Goal: Task Accomplishment & Management: Manage account settings

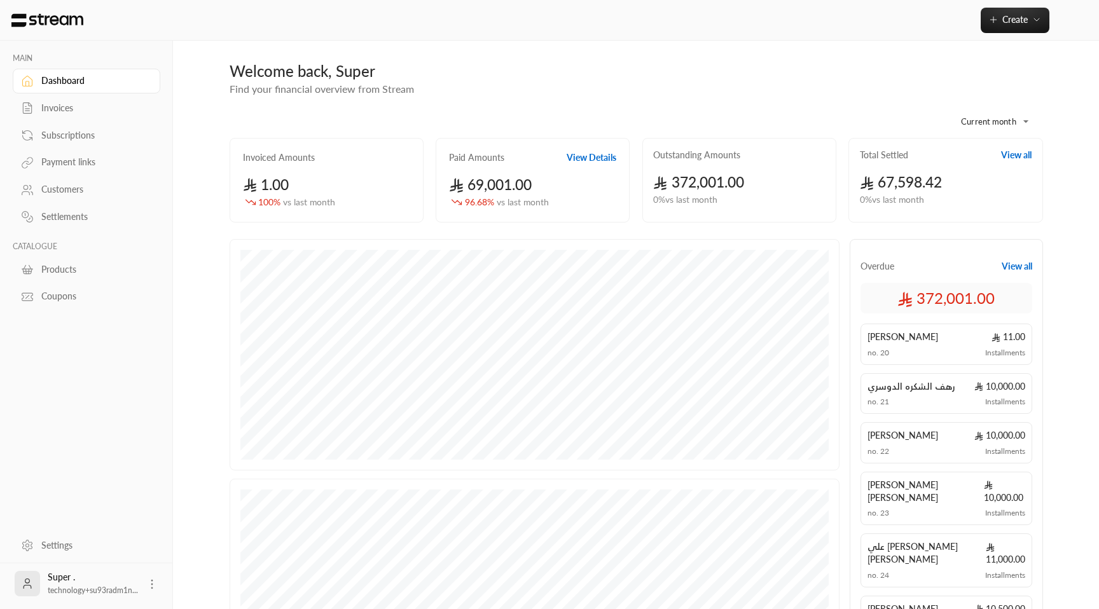
click at [78, 108] on div "Invoices" at bounding box center [92, 108] width 103 height 13
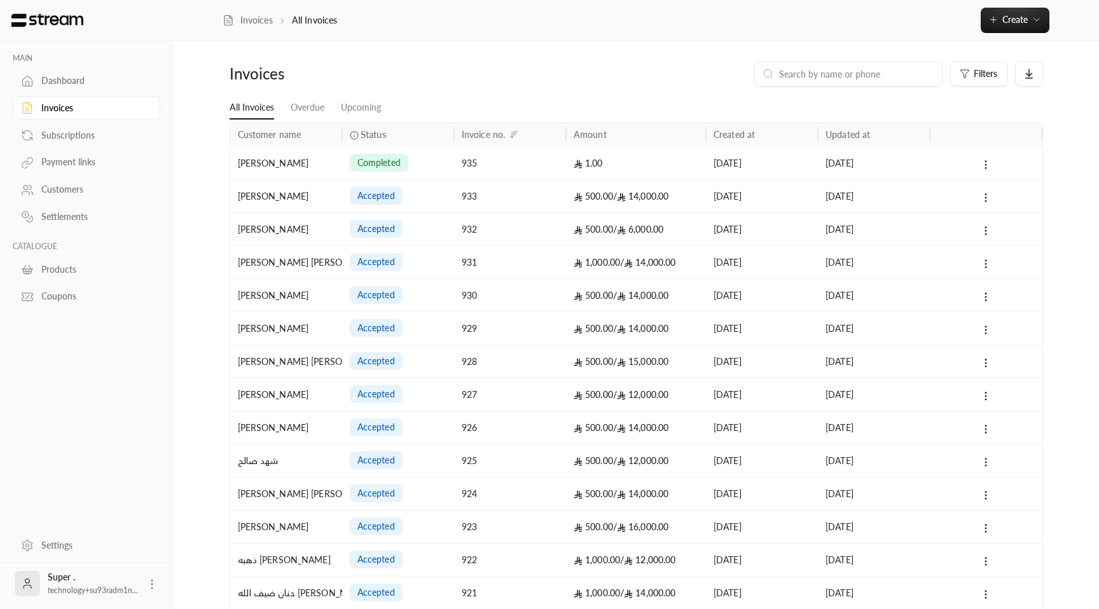
click at [399, 166] on span "completed" at bounding box center [378, 162] width 43 height 13
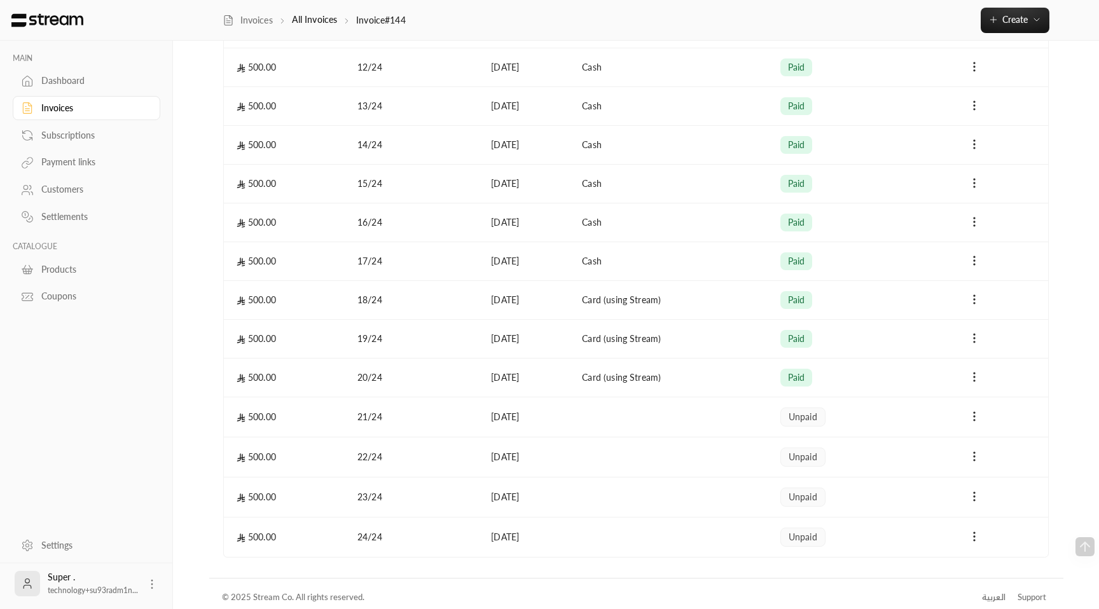
scroll to position [776, 0]
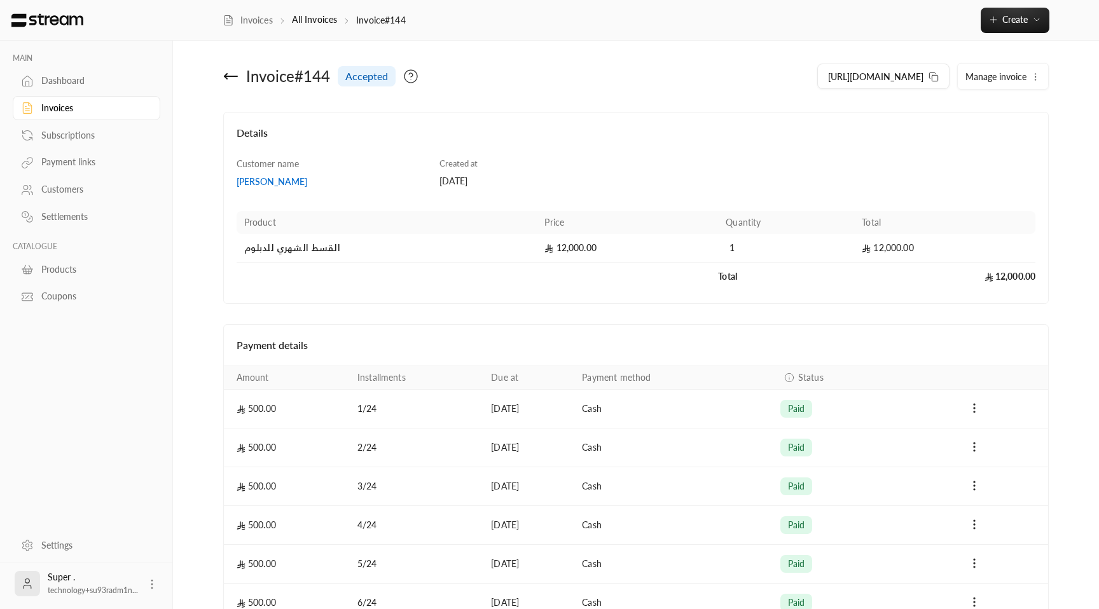
click at [155, 583] on icon at bounding box center [152, 584] width 13 height 13
click at [150, 577] on li "Logout" at bounding box center [132, 584] width 46 height 20
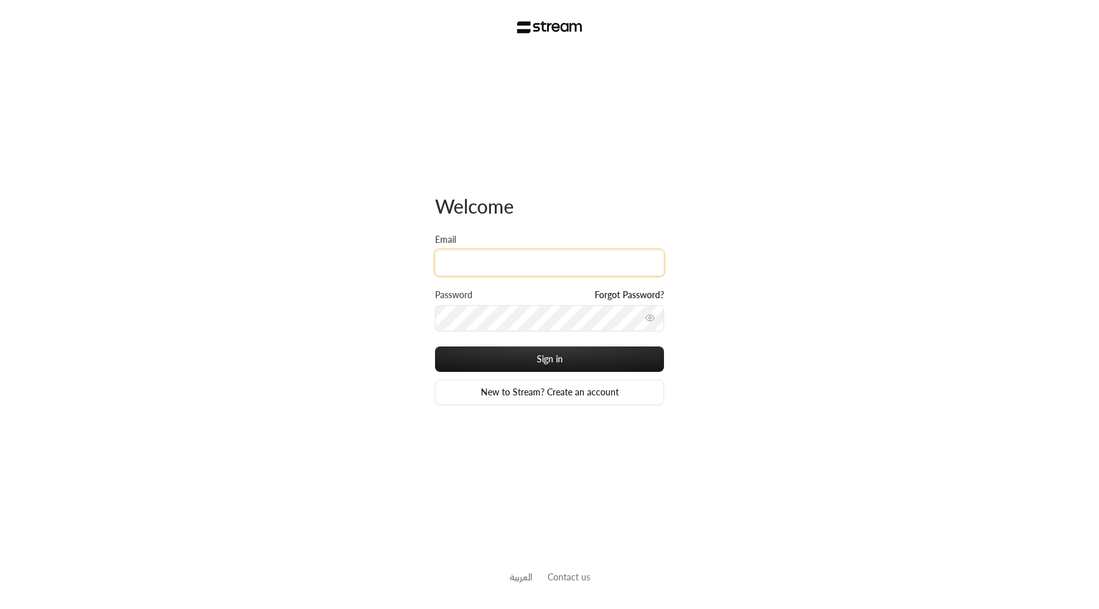
type input "[EMAIL_ADDRESS][DOMAIN_NAME]"
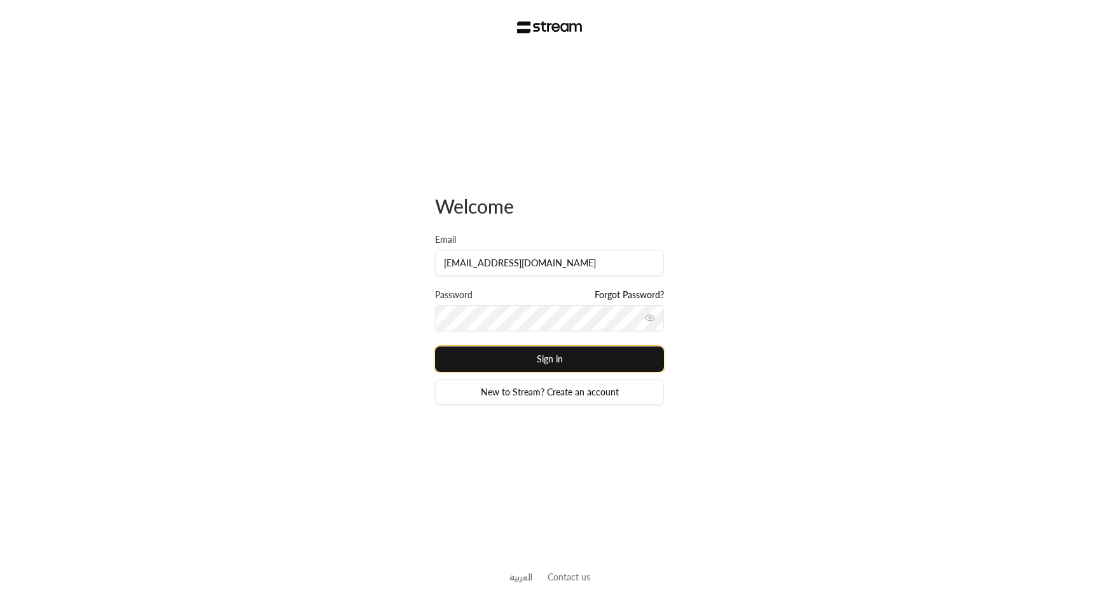
click at [541, 349] on button "Sign in" at bounding box center [549, 359] width 229 height 25
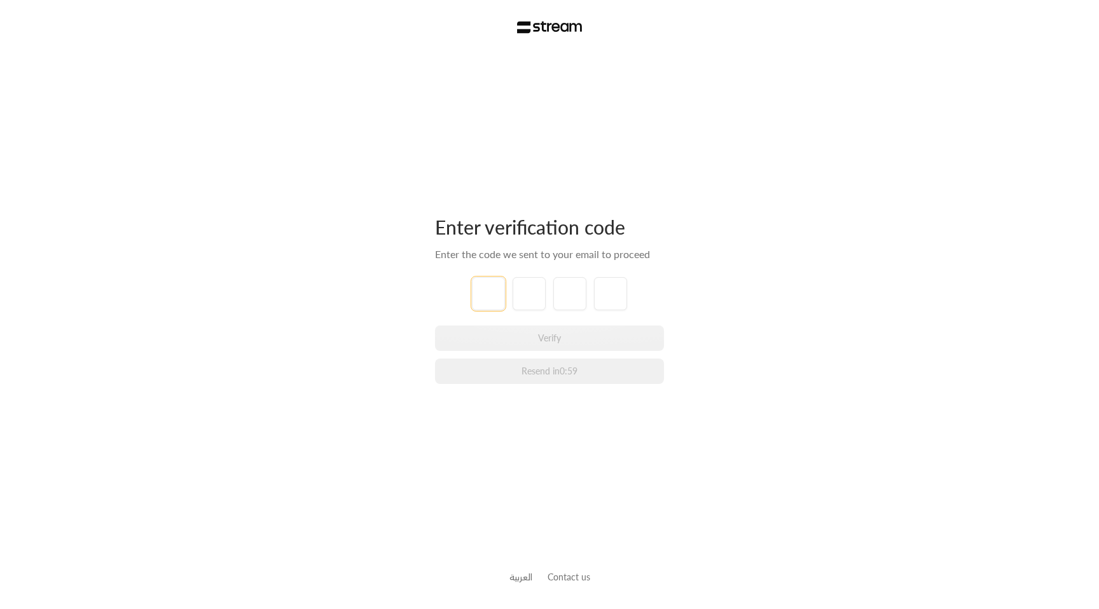
type input "1"
type input "2"
type input "3"
drag, startPoint x: 572, startPoint y: 299, endPoint x: 462, endPoint y: 293, distance: 110.9
click at [462, 293] on div "1 2 3" at bounding box center [549, 293] width 229 height 33
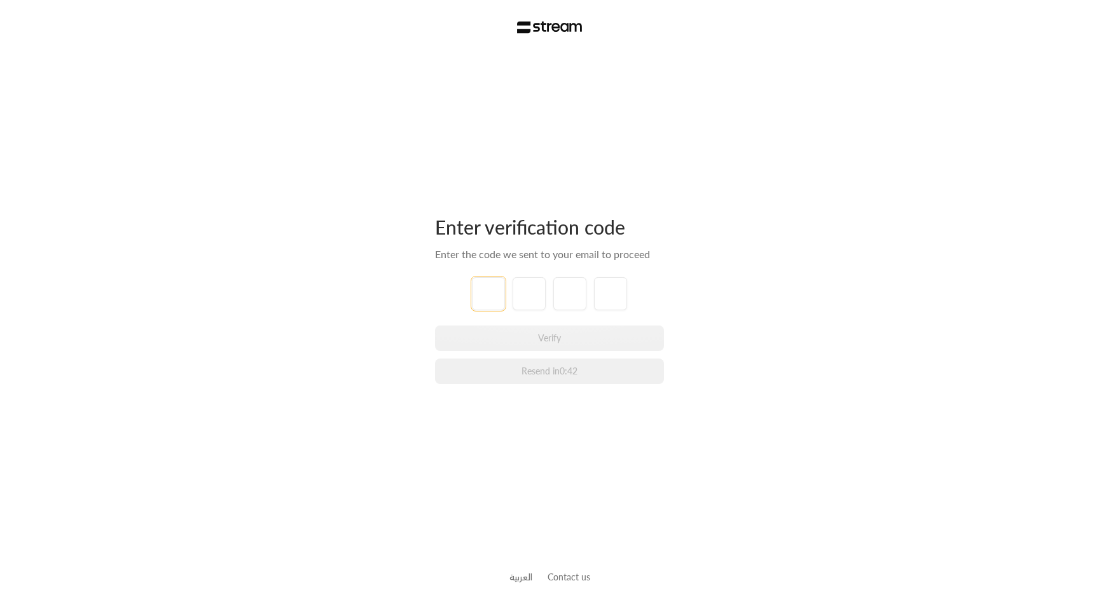
paste input "0"
type input "0"
type input "7"
type input "4"
type input "8"
